Goal: Task Accomplishment & Management: Manage account settings

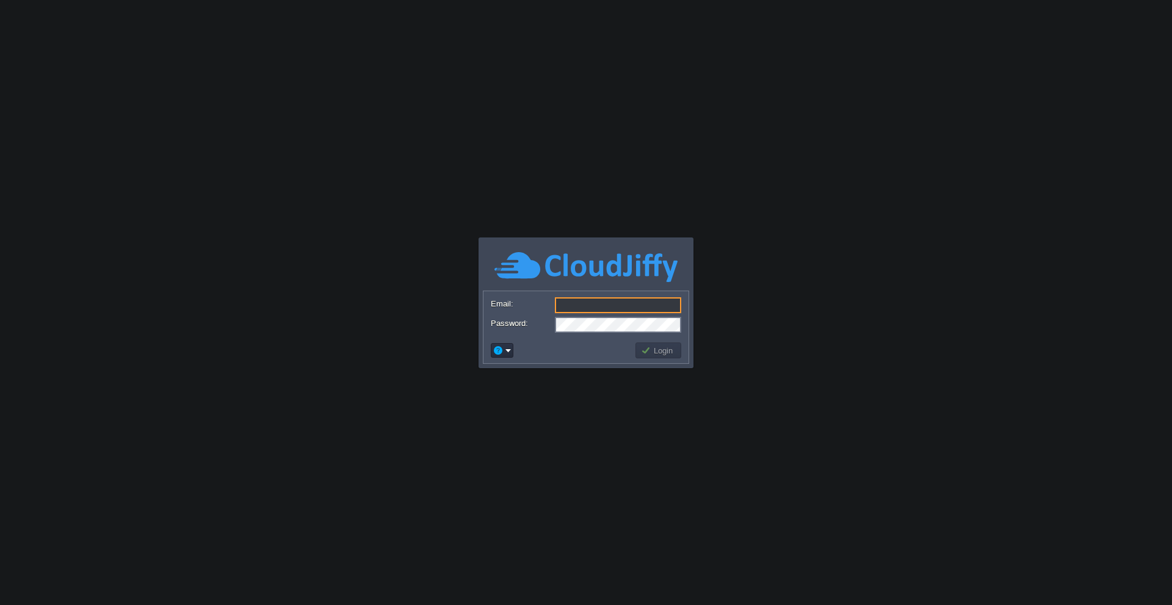
click at [585, 308] on input "Email:" at bounding box center [618, 305] width 126 height 16
type input "[PERSON_NAME][EMAIL_ADDRESS][DOMAIN_NAME]"
click at [672, 353] on button "Login" at bounding box center [658, 350] width 35 height 11
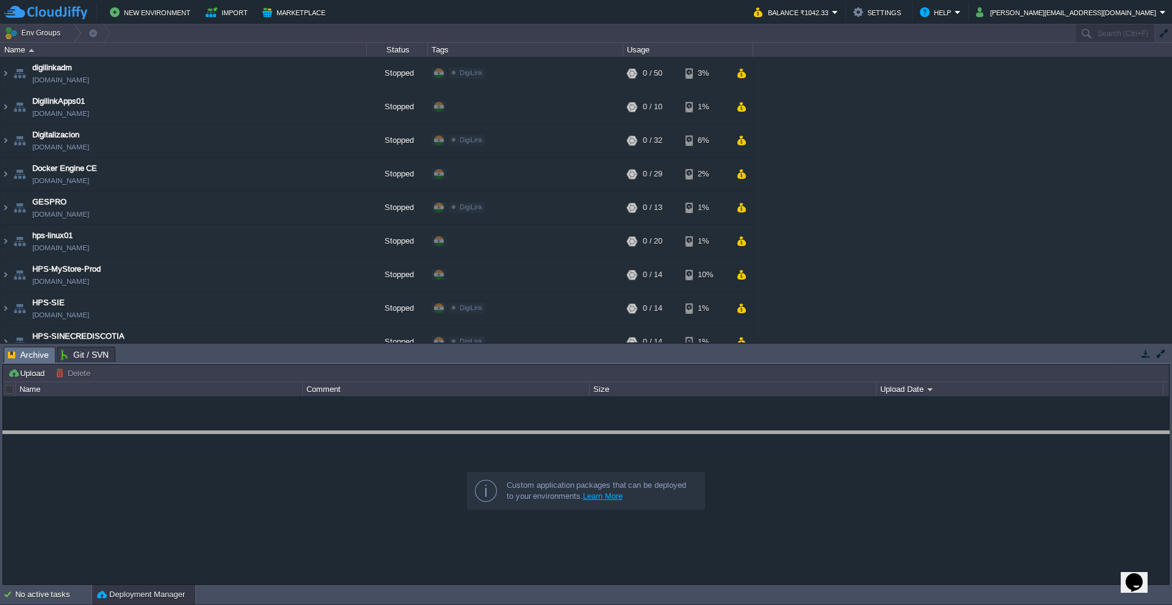
drag, startPoint x: 578, startPoint y: 362, endPoint x: 569, endPoint y: 446, distance: 84.8
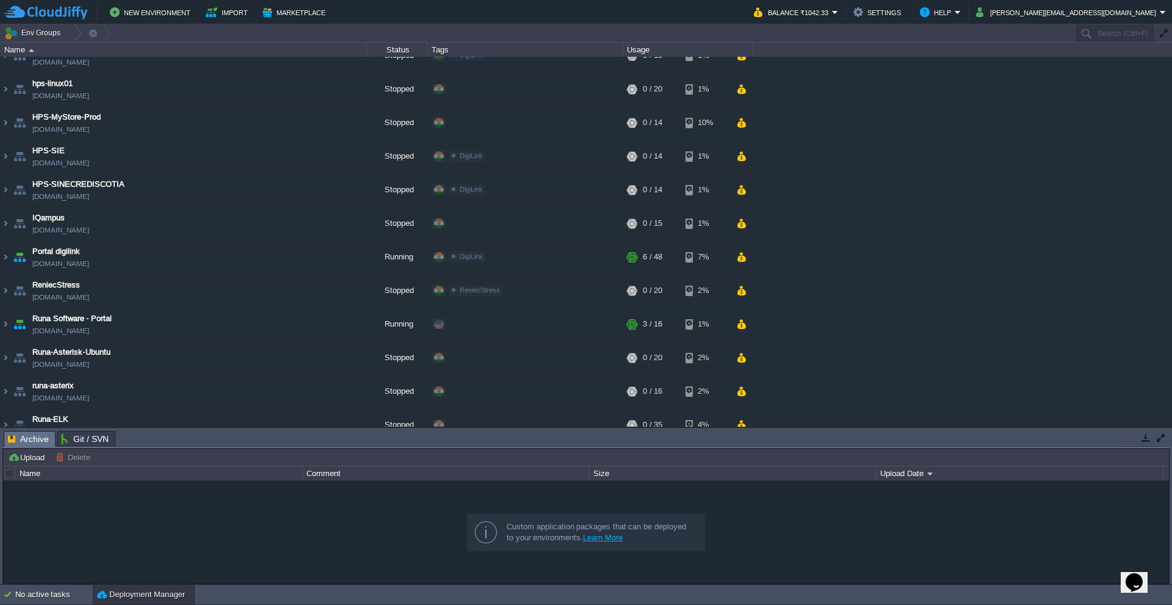
scroll to position [183, 0]
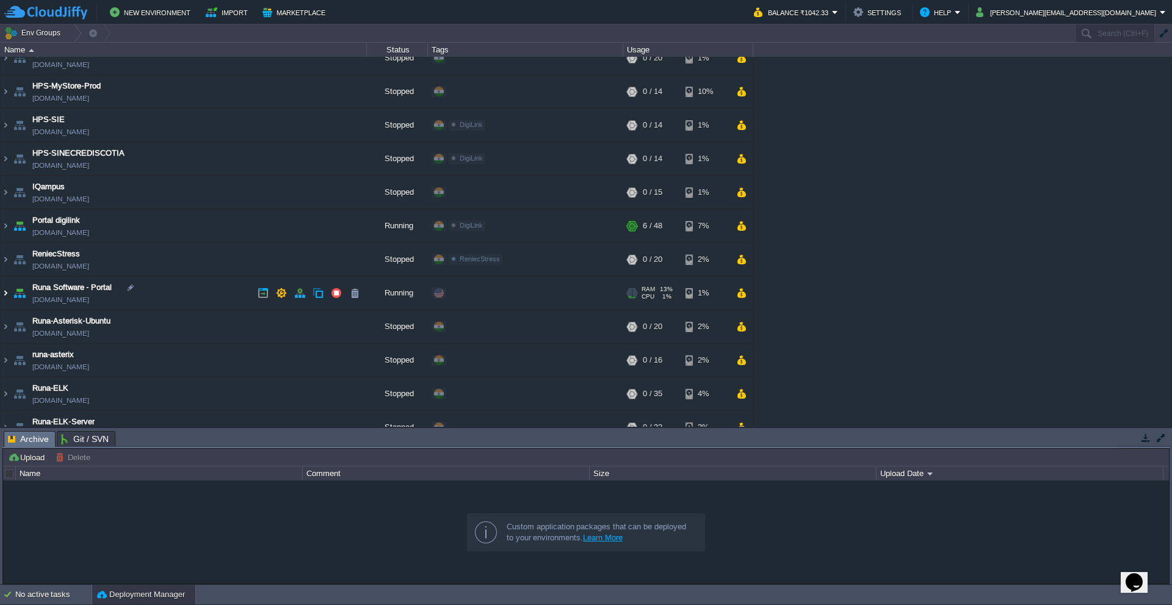
click at [5, 296] on img at bounding box center [6, 293] width 10 height 33
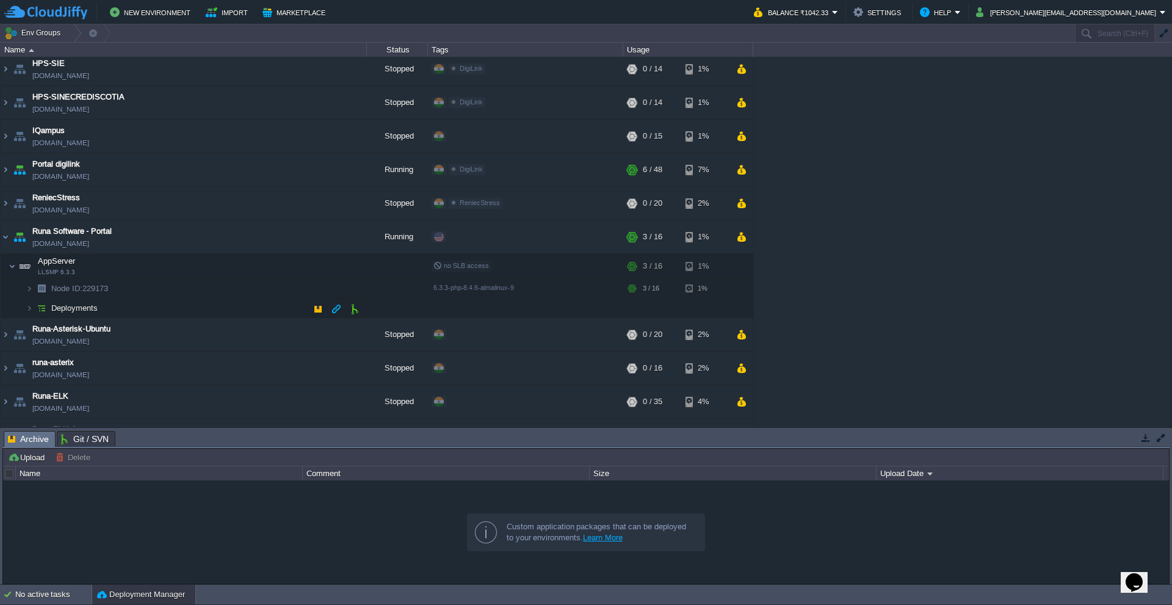
scroll to position [244, 0]
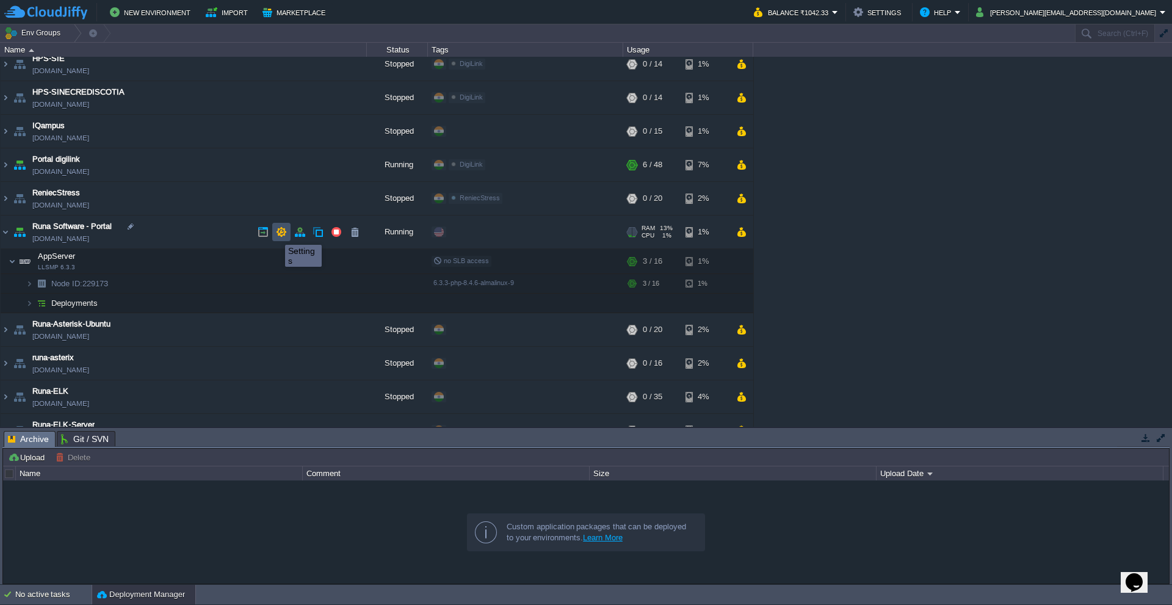
click at [280, 233] on button "button" at bounding box center [281, 232] width 11 height 11
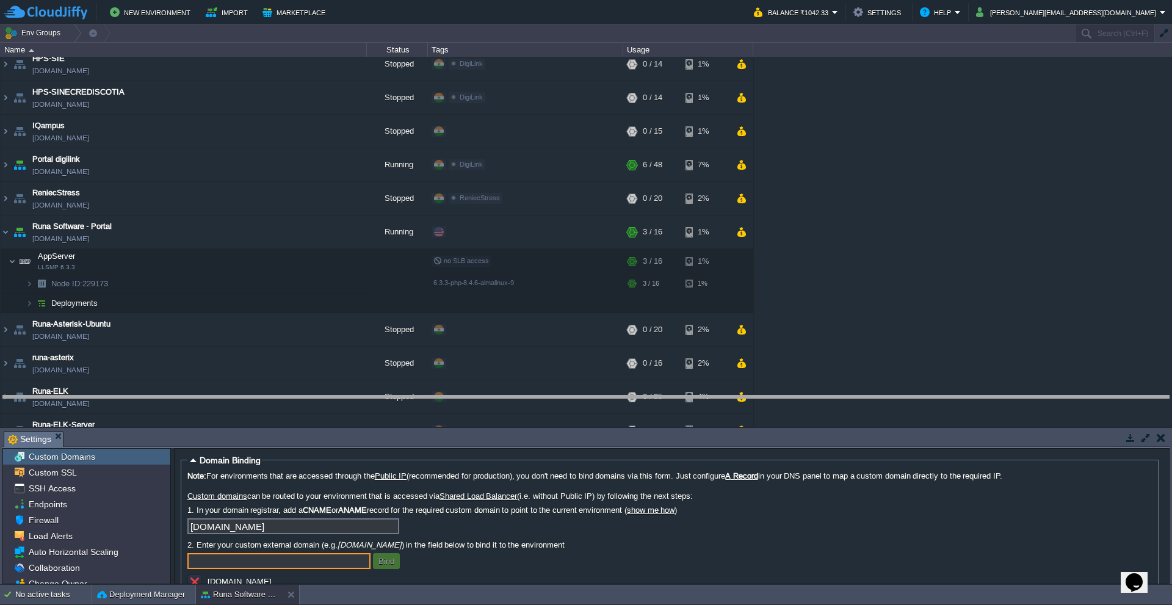
drag, startPoint x: 382, startPoint y: 446, endPoint x: 383, endPoint y: 390, distance: 56.2
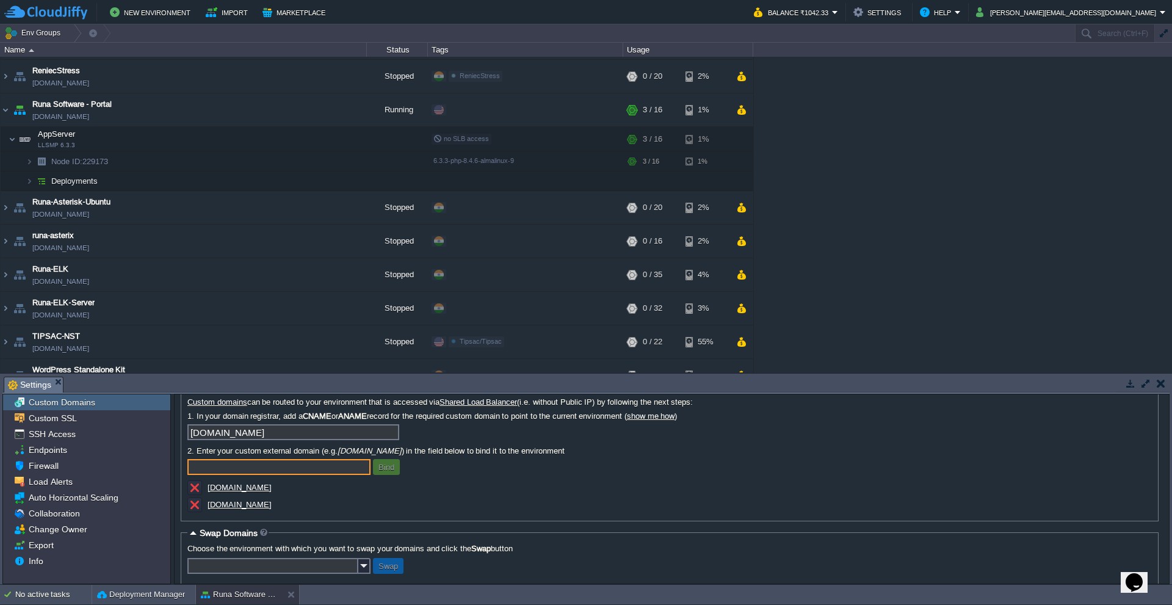
scroll to position [57, 0]
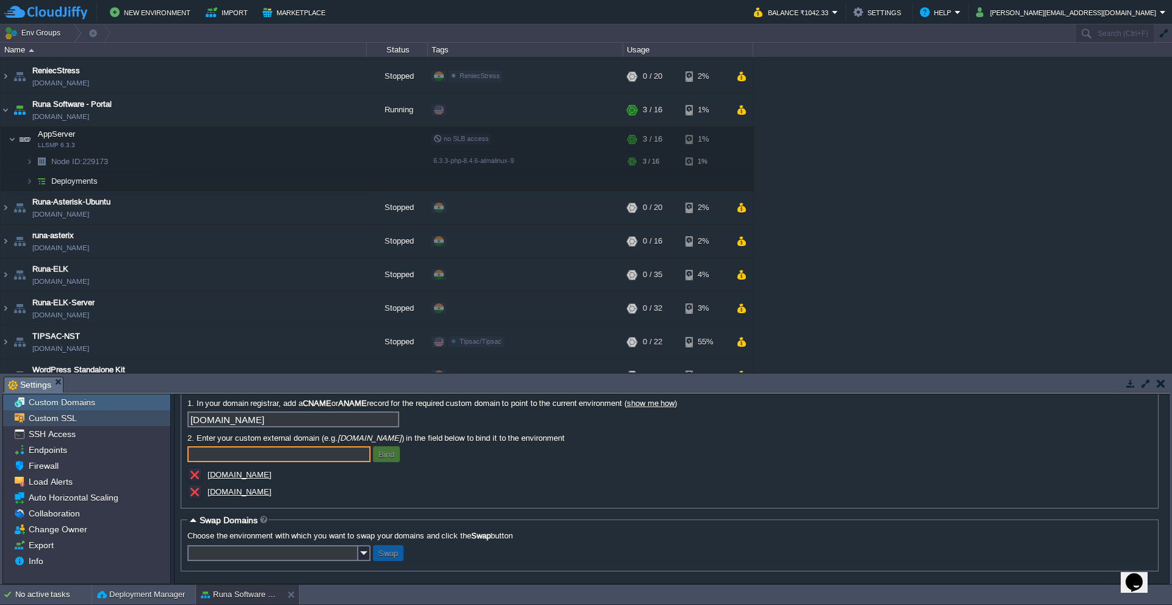
click at [48, 421] on span "Custom SSL" at bounding box center [52, 418] width 53 height 11
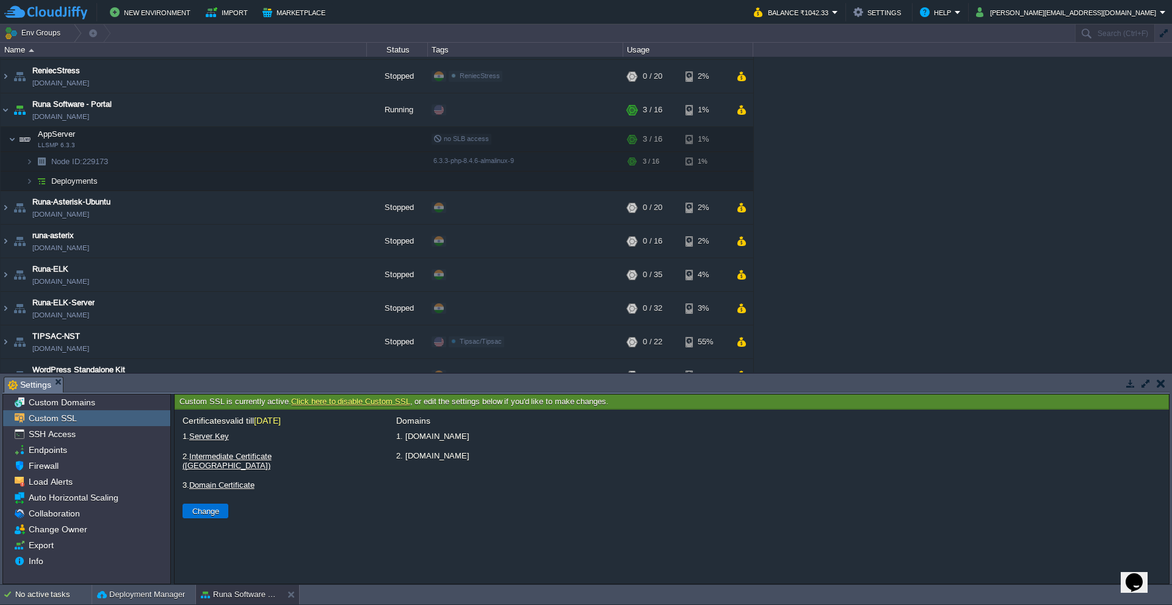
click at [203, 506] on button "Change" at bounding box center [206, 511] width 34 height 11
type input "Select File"
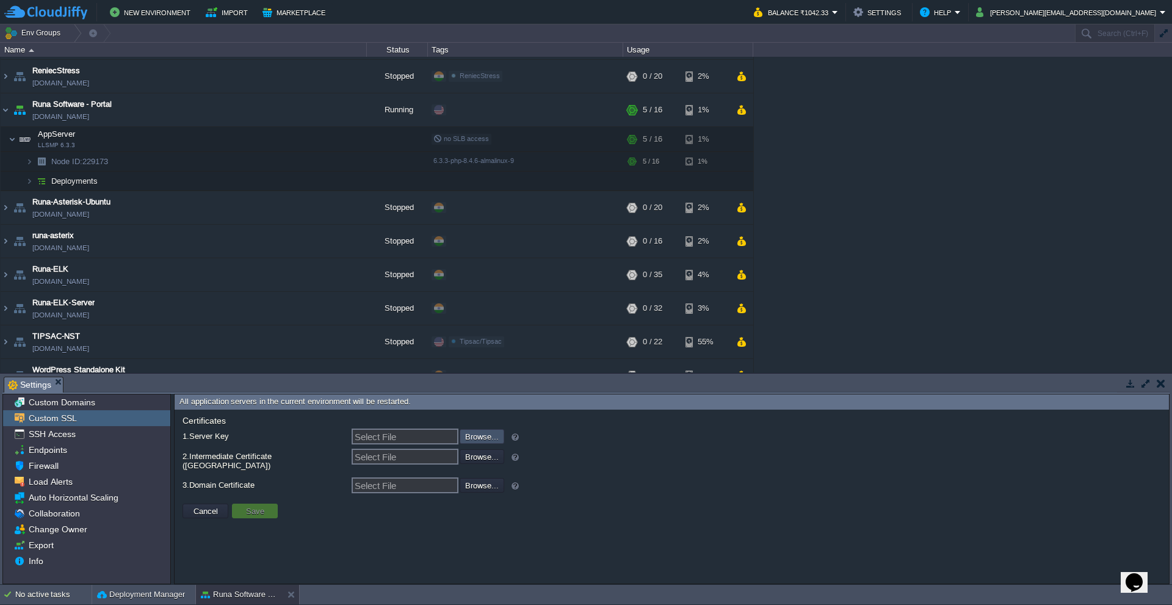
click at [481, 442] on input "file" at bounding box center [427, 435] width 154 height 13
type input "C:\fakepath\private.key"
type input "private.key"
click at [479, 462] on input "file" at bounding box center [427, 455] width 154 height 13
type input "C:\fakepath\ca_bundle.crt"
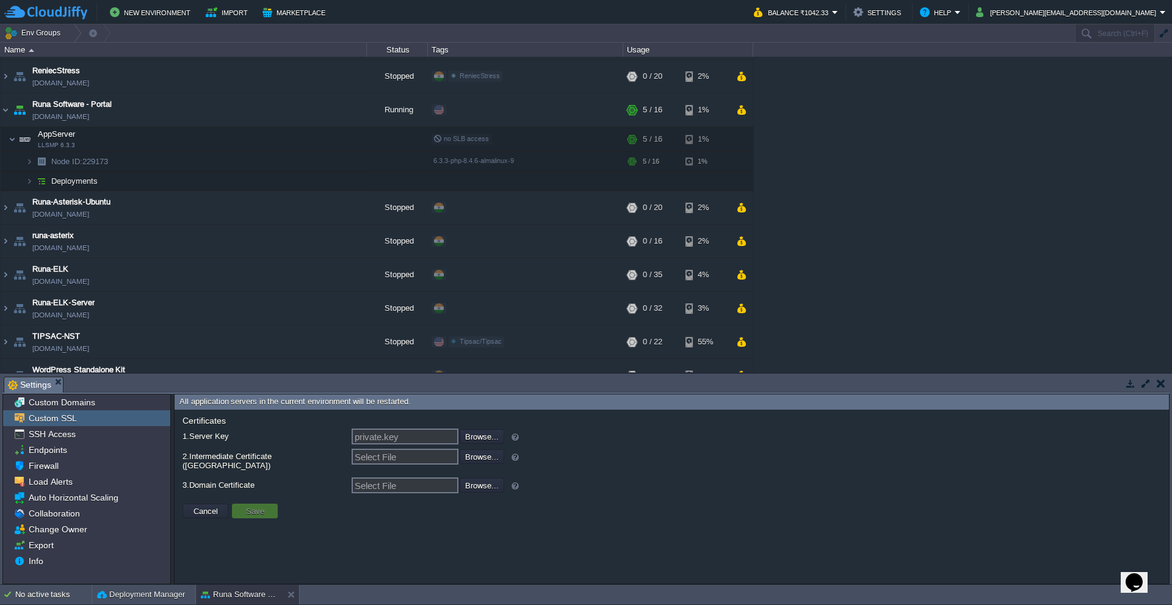
type input "ca_bundle.crt"
click at [492, 478] on input "file" at bounding box center [427, 484] width 154 height 13
type input "C:\fakepath\certificate.crt"
type input "certificate.crt"
click at [256, 506] on button "Save" at bounding box center [255, 511] width 26 height 11
